Goal: Task Accomplishment & Management: Complete application form

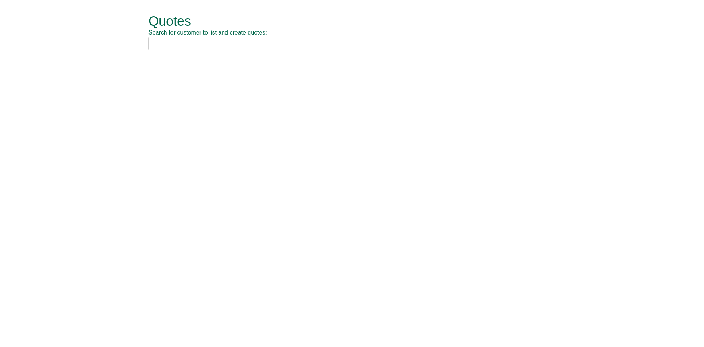
click at [180, 43] on input "text" at bounding box center [190, 44] width 83 height 14
type input "nca"
click at [214, 57] on div "NCA (SOCHW41)" at bounding box center [343, 55] width 381 height 7
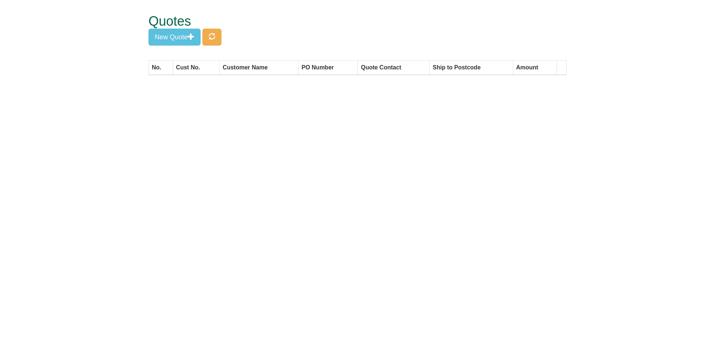
click at [198, 48] on div "Quotes New Quote" at bounding box center [358, 30] width 418 height 60
click at [192, 45] on button "New Quote" at bounding box center [175, 37] width 52 height 17
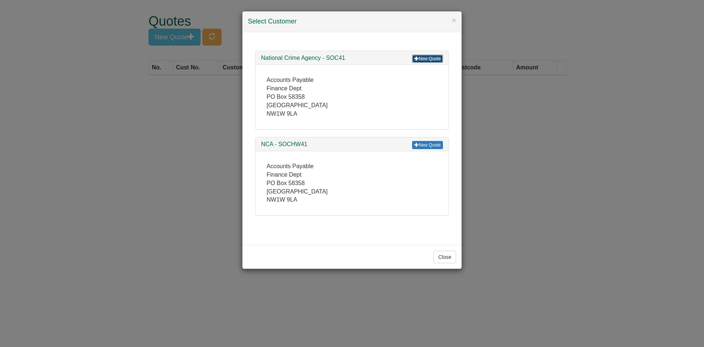
click at [415, 58] on span at bounding box center [417, 58] width 4 height 4
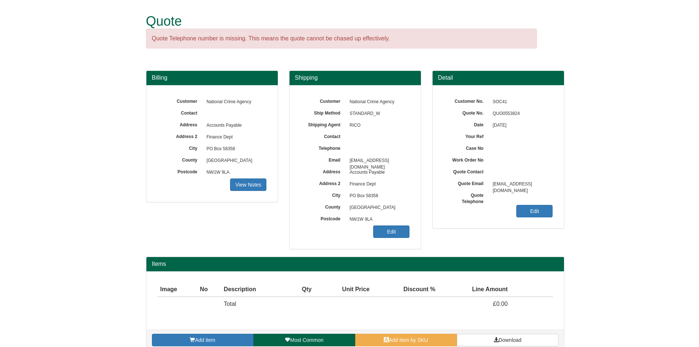
click at [540, 220] on div "Customer No. SOC41 Quote No. QUO0553824 Date 26/08/2025 Your Ref Case No Work O…" at bounding box center [498, 156] width 131 height 143
click at [535, 211] on link "Edit" at bounding box center [534, 211] width 36 height 12
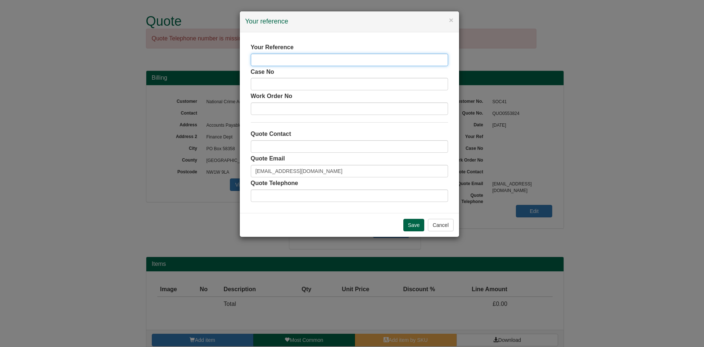
click at [272, 63] on input "text" at bounding box center [349, 60] width 197 height 12
type input "N"
type input "[PERSON_NAME]"
click at [409, 218] on div "Save Cancel" at bounding box center [349, 225] width 219 height 24
click at [409, 222] on input "Save" at bounding box center [414, 225] width 21 height 12
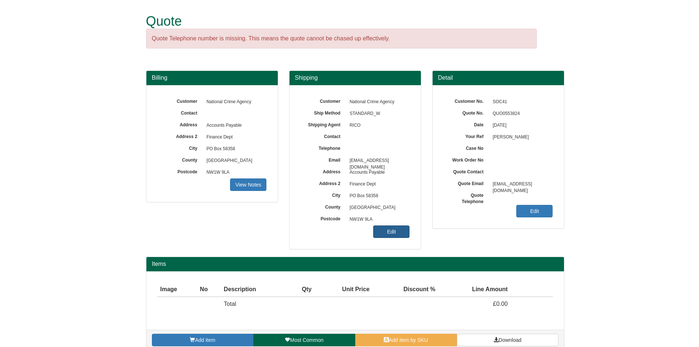
click at [380, 232] on link "Edit" at bounding box center [391, 231] width 36 height 12
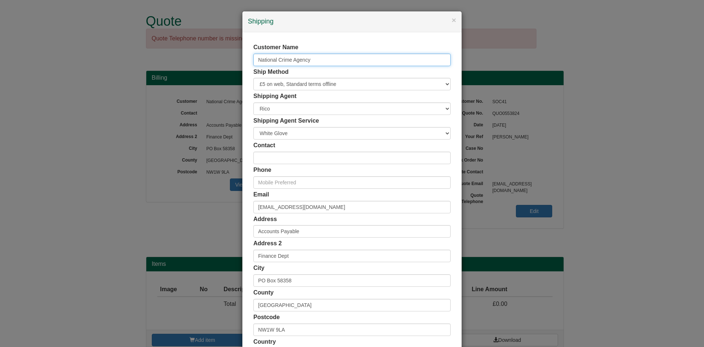
drag, startPoint x: 314, startPoint y: 59, endPoint x: 245, endPoint y: 58, distance: 68.3
click at [245, 58] on div "Customer Name National Crime Agency Ship Method Free of Charge £5 Flat Rate £7.…" at bounding box center [352, 201] width 219 height 339
type input "[PERSON_NAME]"
drag, startPoint x: 337, startPoint y: 207, endPoint x: 240, endPoint y: 206, distance: 96.9
click at [243, 206] on div "Customer Name [PERSON_NAME] Ship Method Free of Charge £5 Flat Rate £7.50 Flat …" at bounding box center [352, 201] width 219 height 339
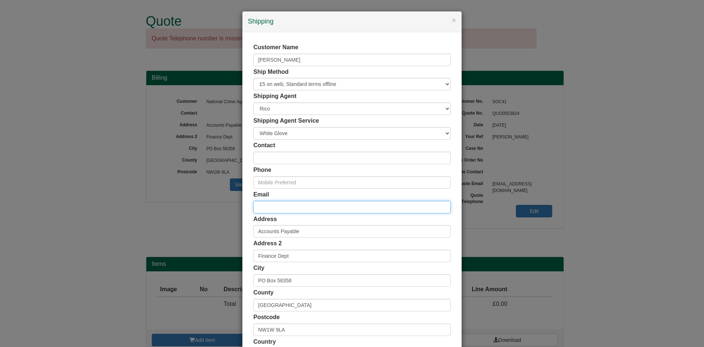
click at [286, 210] on input "email" at bounding box center [352, 207] width 197 height 12
paste input "[PERSON_NAME][EMAIL_ADDRESS][PERSON_NAME][DOMAIN_NAME]"
type input "[PERSON_NAME][EMAIL_ADDRESS][PERSON_NAME][DOMAIN_NAME]"
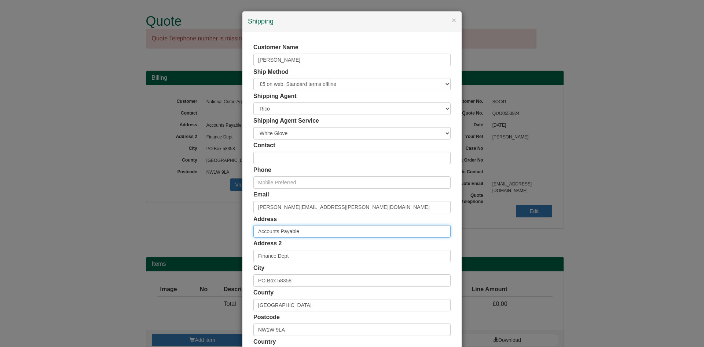
drag, startPoint x: 297, startPoint y: 231, endPoint x: 317, endPoint y: 231, distance: 19.4
click at [299, 231] on input "Accounts Payable" at bounding box center [352, 231] width 197 height 12
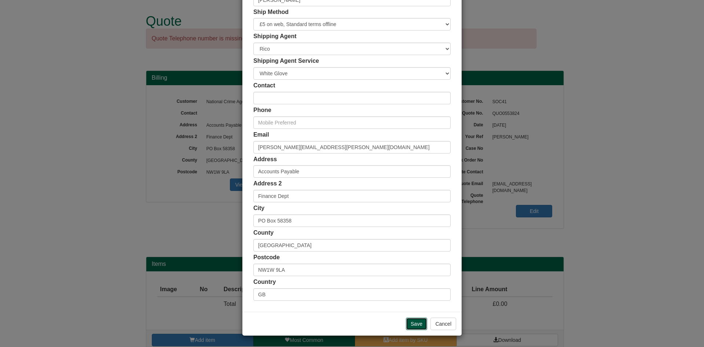
click at [408, 321] on input "Save" at bounding box center [416, 323] width 21 height 12
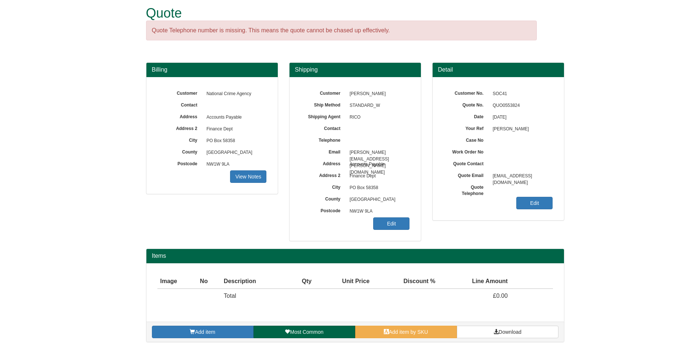
scroll to position [11, 0]
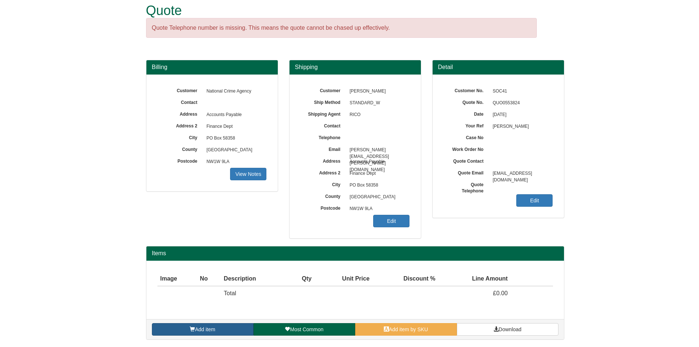
click at [219, 326] on link "Add item" at bounding box center [203, 329] width 102 height 12
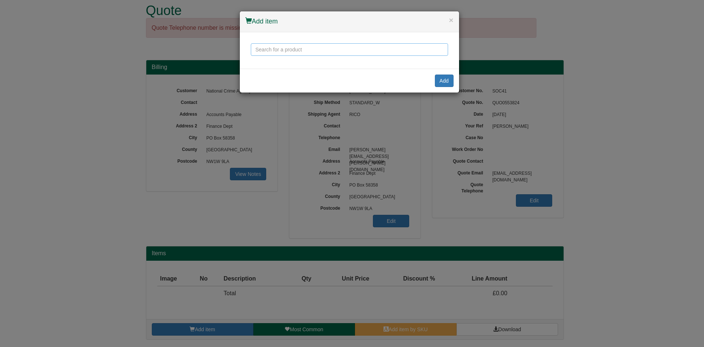
click at [282, 48] on input "text" at bounding box center [349, 49] width 197 height 12
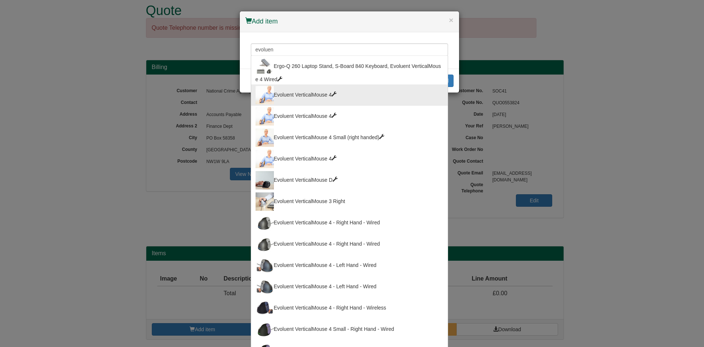
click at [339, 102] on div "Evoluent VerticalMouse 4" at bounding box center [350, 95] width 188 height 18
type input "Evoluent VerticalMouse 4"
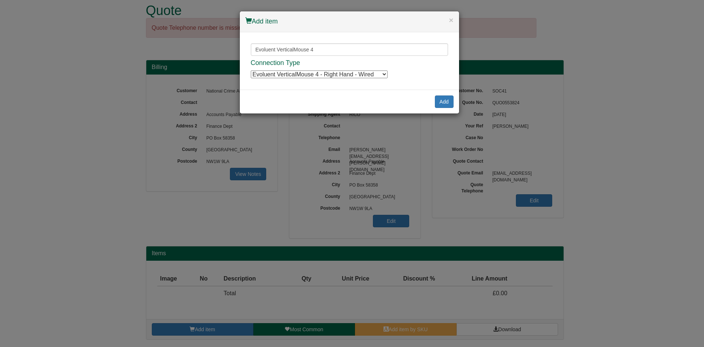
click at [346, 71] on select "Evoluent VerticalMouse 4 - Right Hand - Wired Evoluent VerticalMouse 4 - Right …" at bounding box center [319, 74] width 137 height 8
select select "1401114"
click at [251, 70] on select "Evoluent VerticalMouse 4 - Right Hand - Wired Evoluent VerticalMouse 4 - Right …" at bounding box center [319, 74] width 137 height 8
click at [440, 99] on button "Add" at bounding box center [444, 101] width 19 height 12
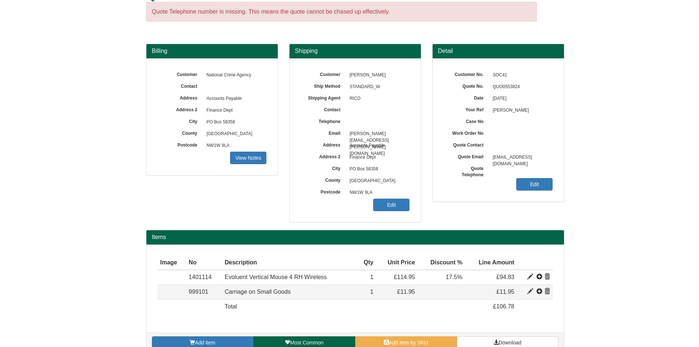
scroll to position [40, 0]
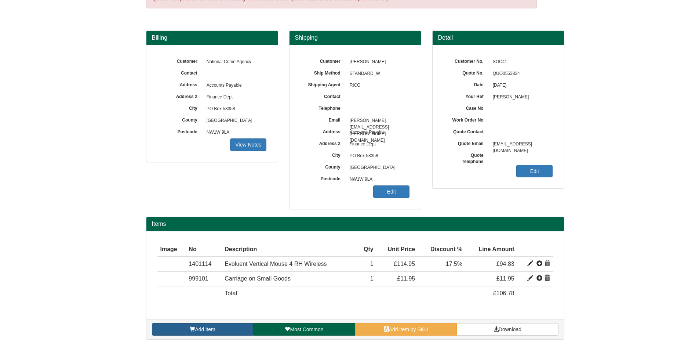
click at [204, 326] on span "Add item" at bounding box center [205, 329] width 20 height 6
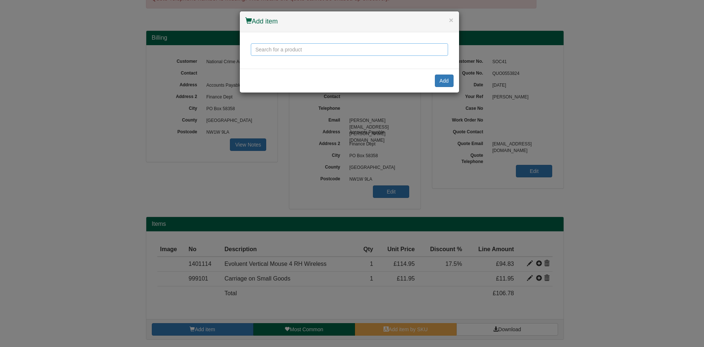
click at [298, 50] on input "text" at bounding box center [349, 49] width 197 height 12
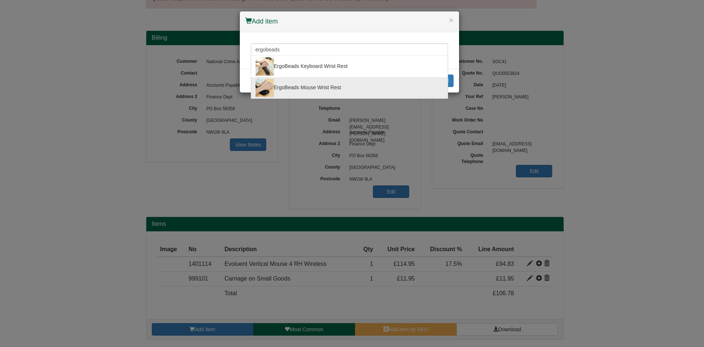
click at [347, 84] on div "ErgoBeads Mouse Wrist Rest" at bounding box center [350, 88] width 188 height 18
type input "ErgoBeads Mouse Wrist Rest"
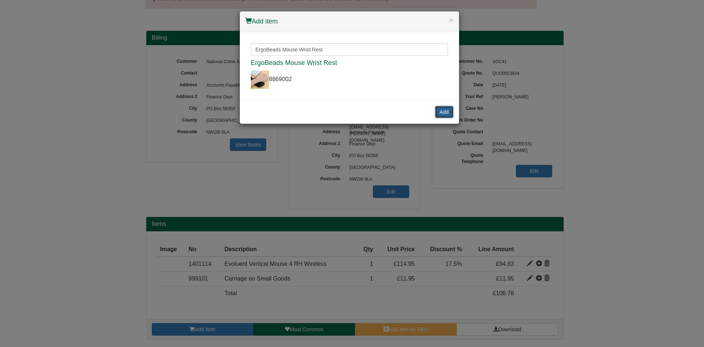
click at [439, 108] on button "Add" at bounding box center [444, 112] width 19 height 12
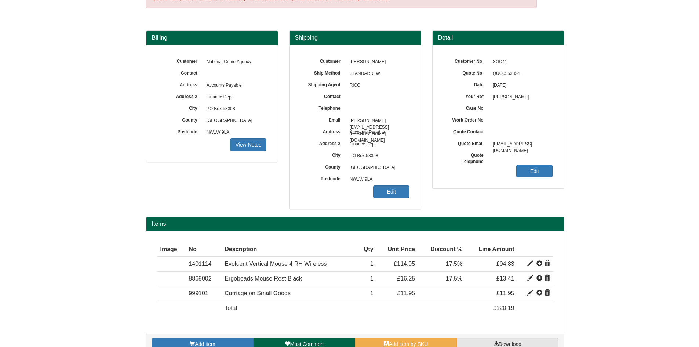
scroll to position [55, 0]
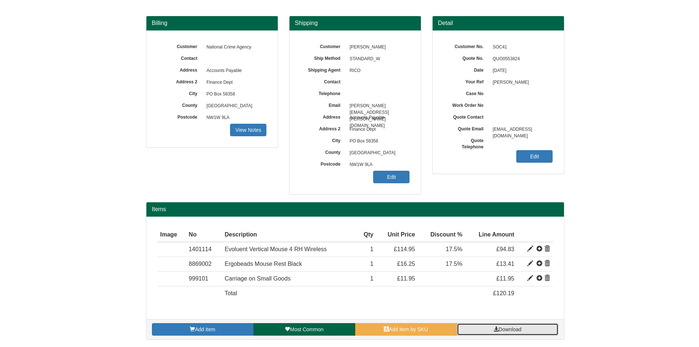
click at [503, 324] on link "Download" at bounding box center [508, 329] width 102 height 12
